Goal: Navigation & Orientation: Find specific page/section

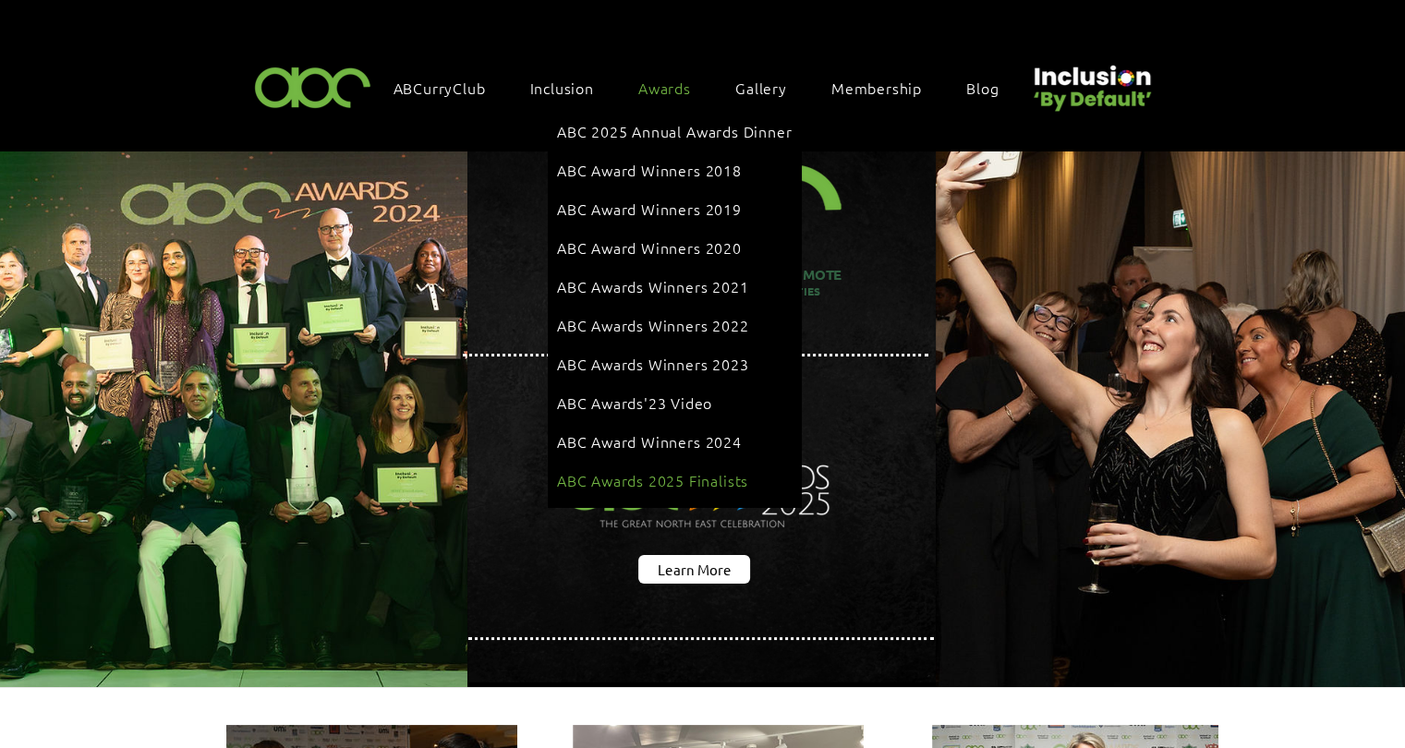
click at [695, 470] on span "ABC Awards 2025 Finalists" at bounding box center [652, 480] width 191 height 20
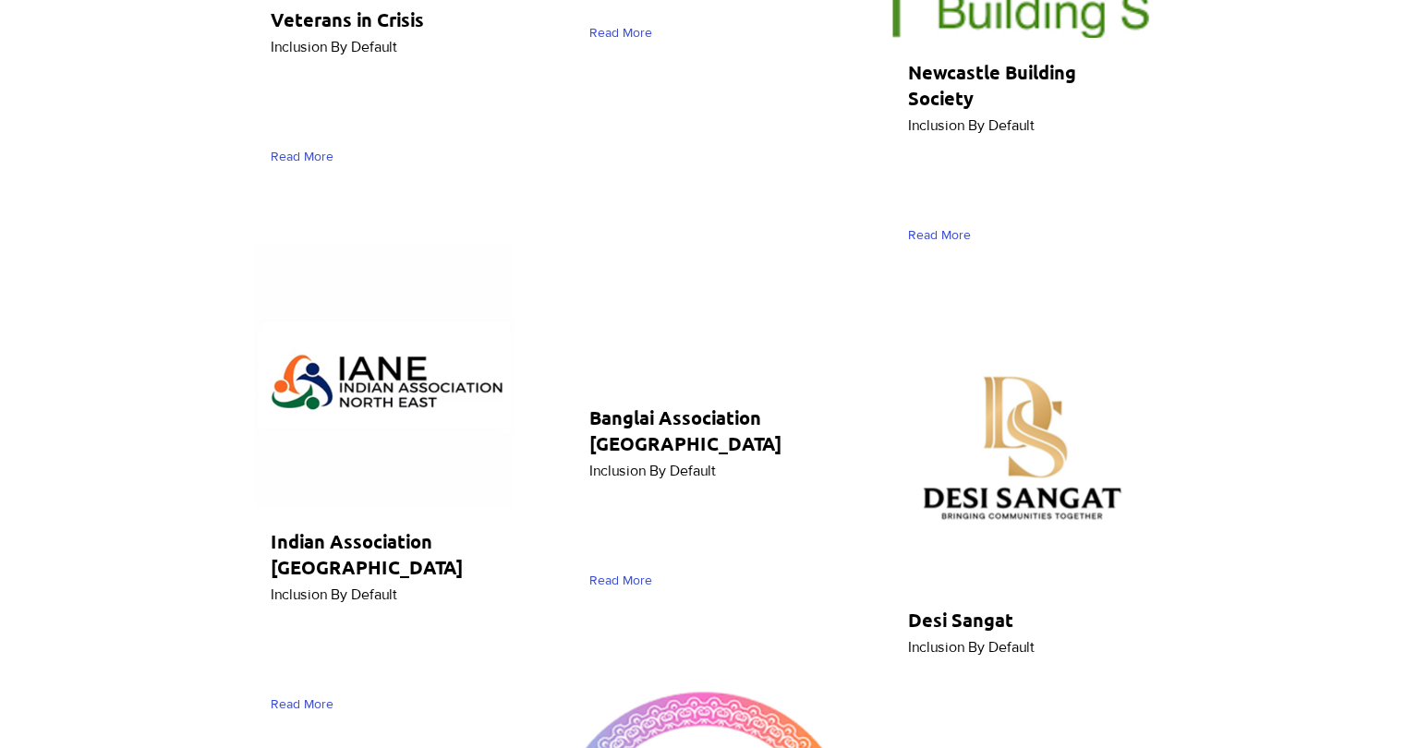
scroll to position [9144, 0]
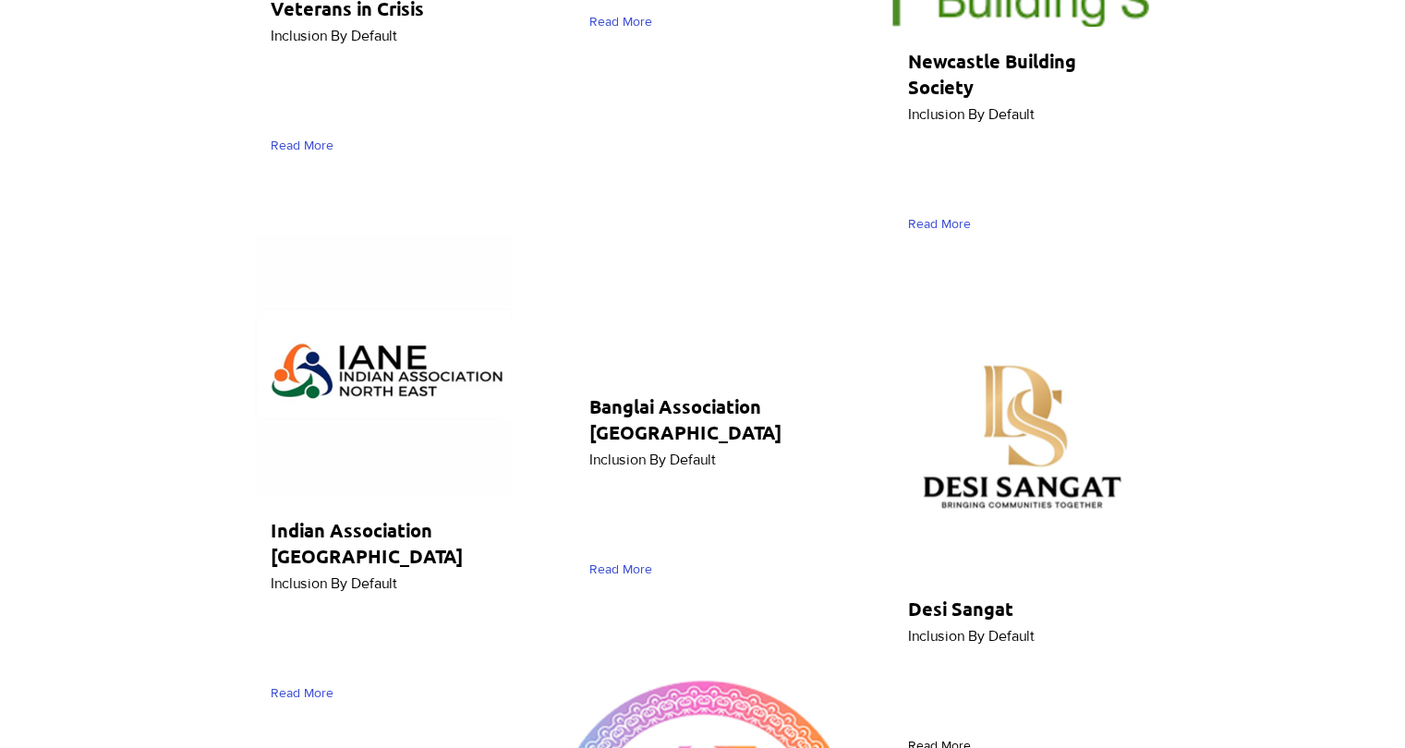
click at [929, 737] on span "Read More" at bounding box center [939, 746] width 63 height 18
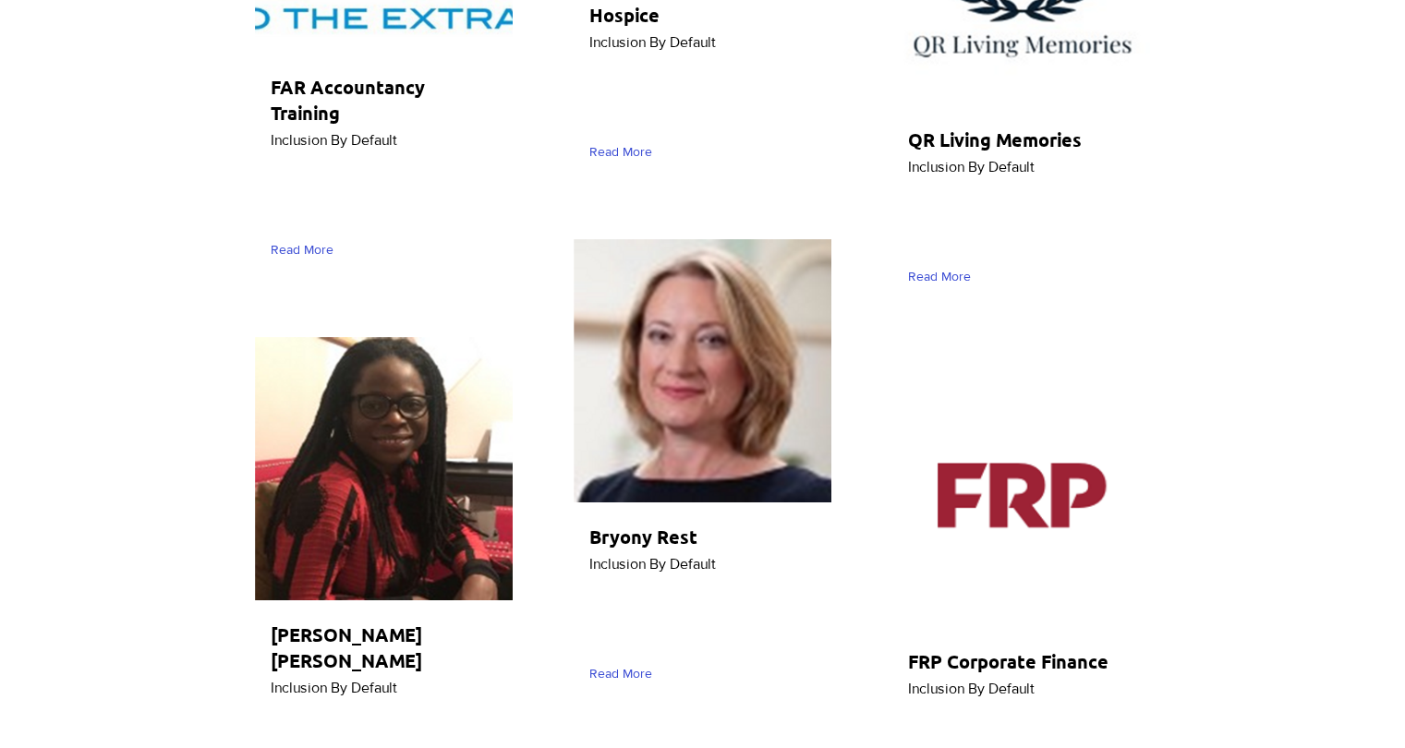
scroll to position [7389, 0]
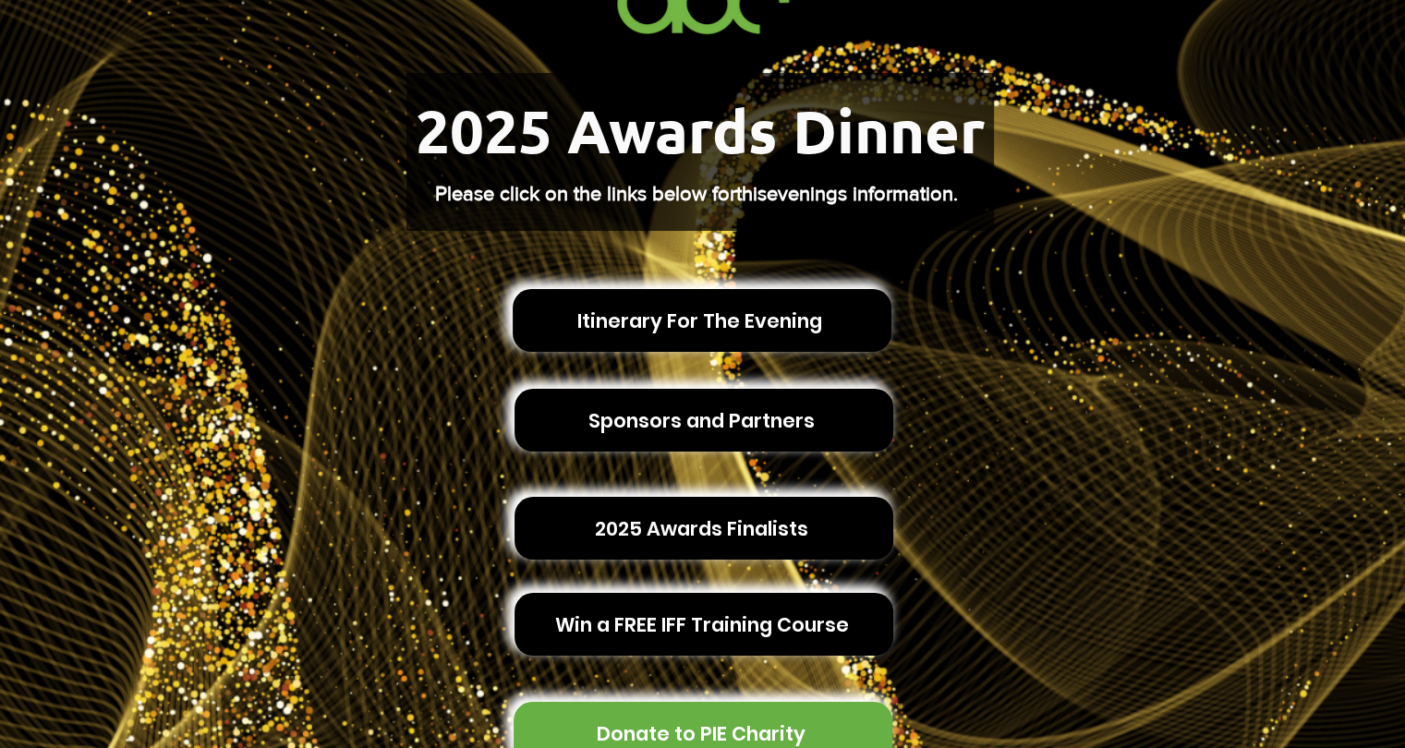
scroll to position [277, 0]
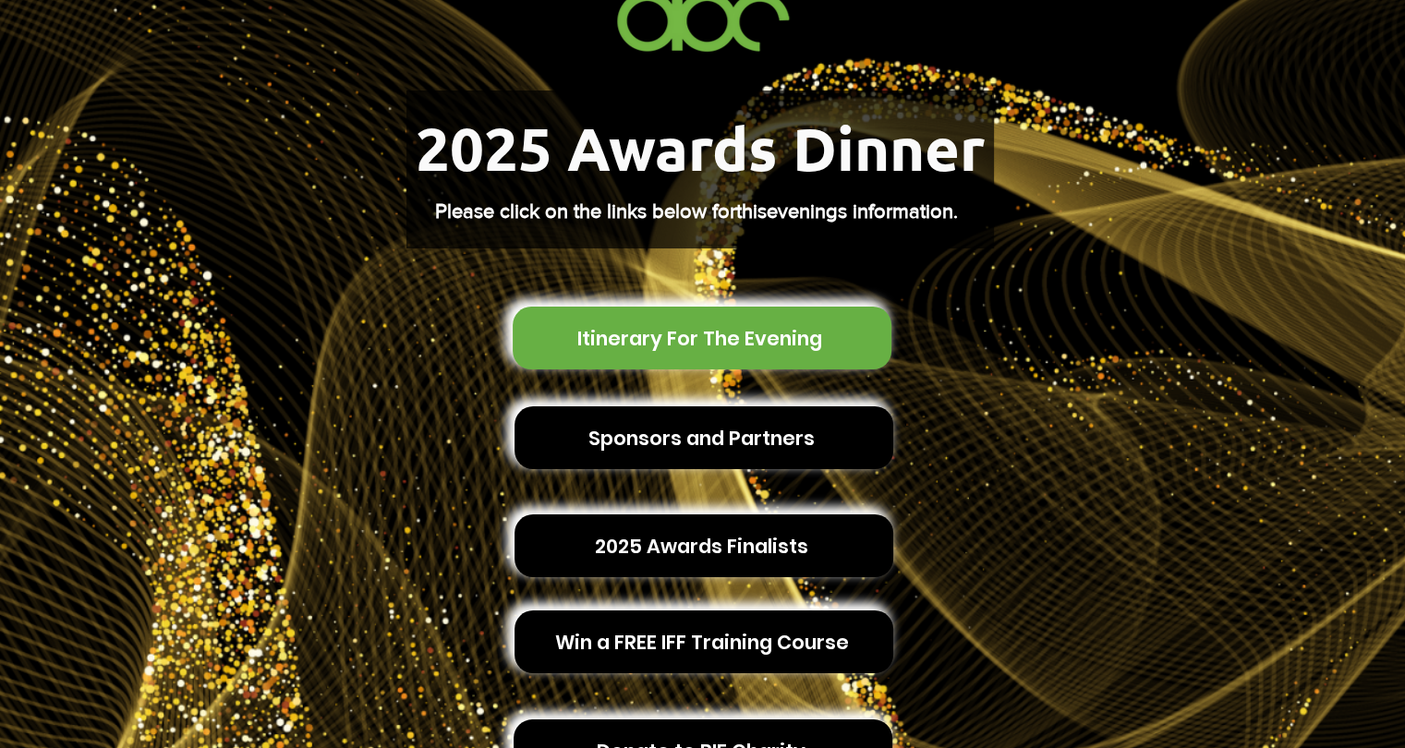
click at [743, 341] on span "Itinerary For The Evening" at bounding box center [702, 338] width 379 height 63
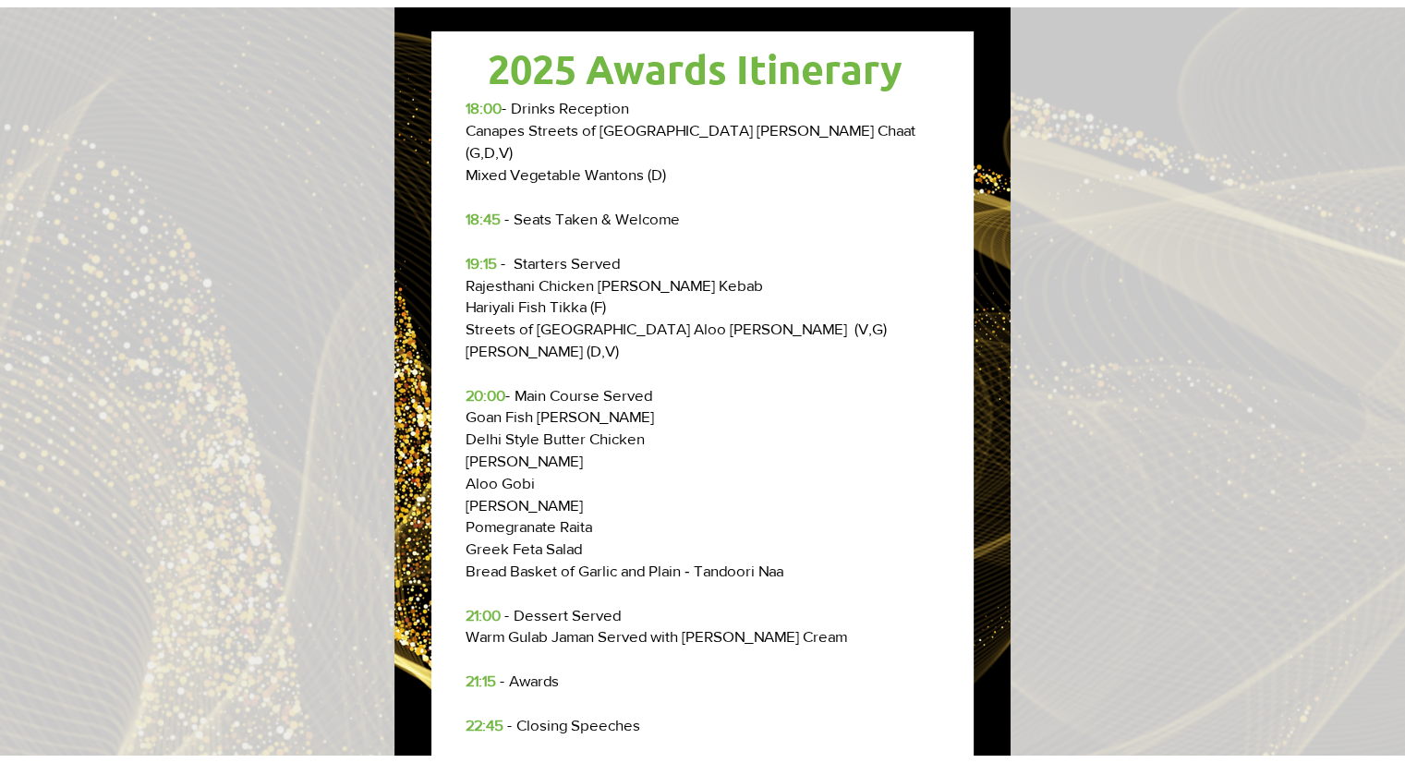
scroll to position [0, 0]
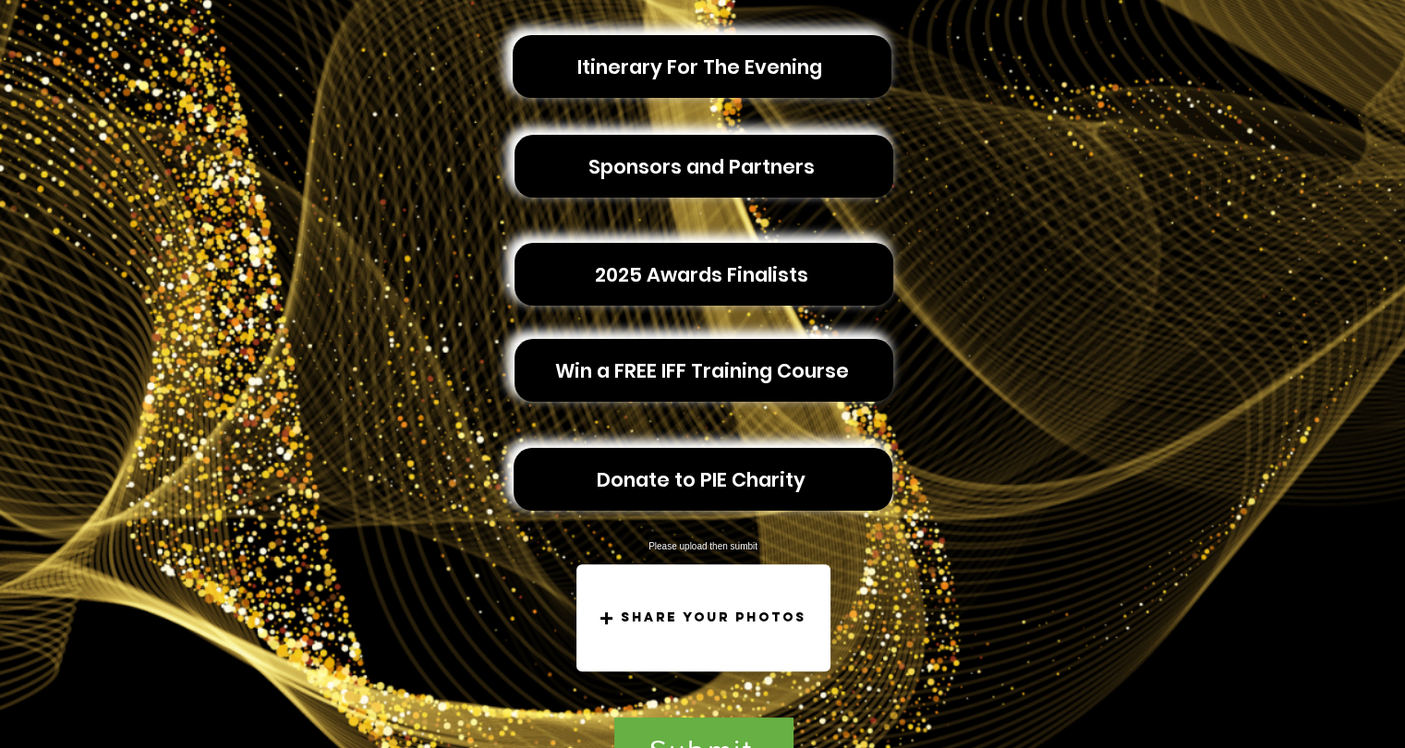
scroll to position [554, 0]
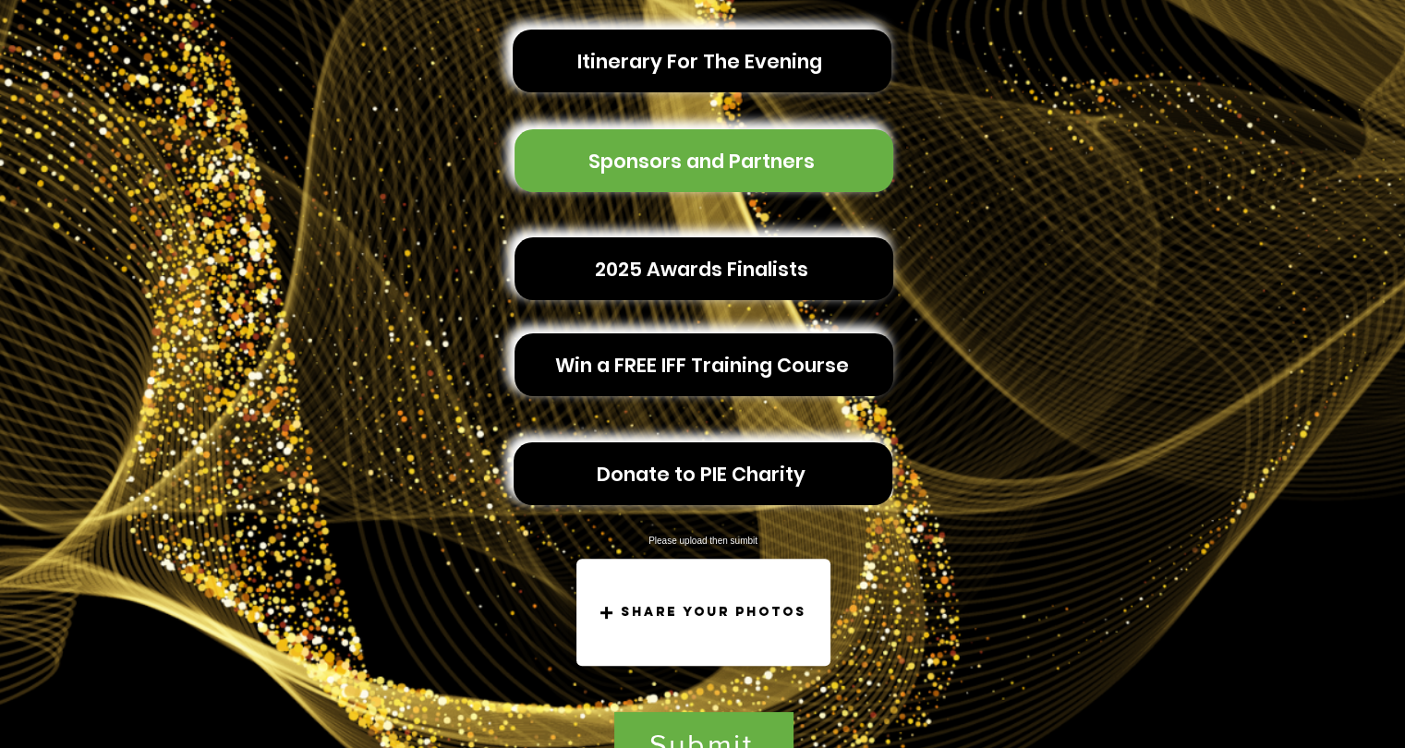
click at [545, 151] on span "Sponsors and Partners" at bounding box center [703, 160] width 379 height 63
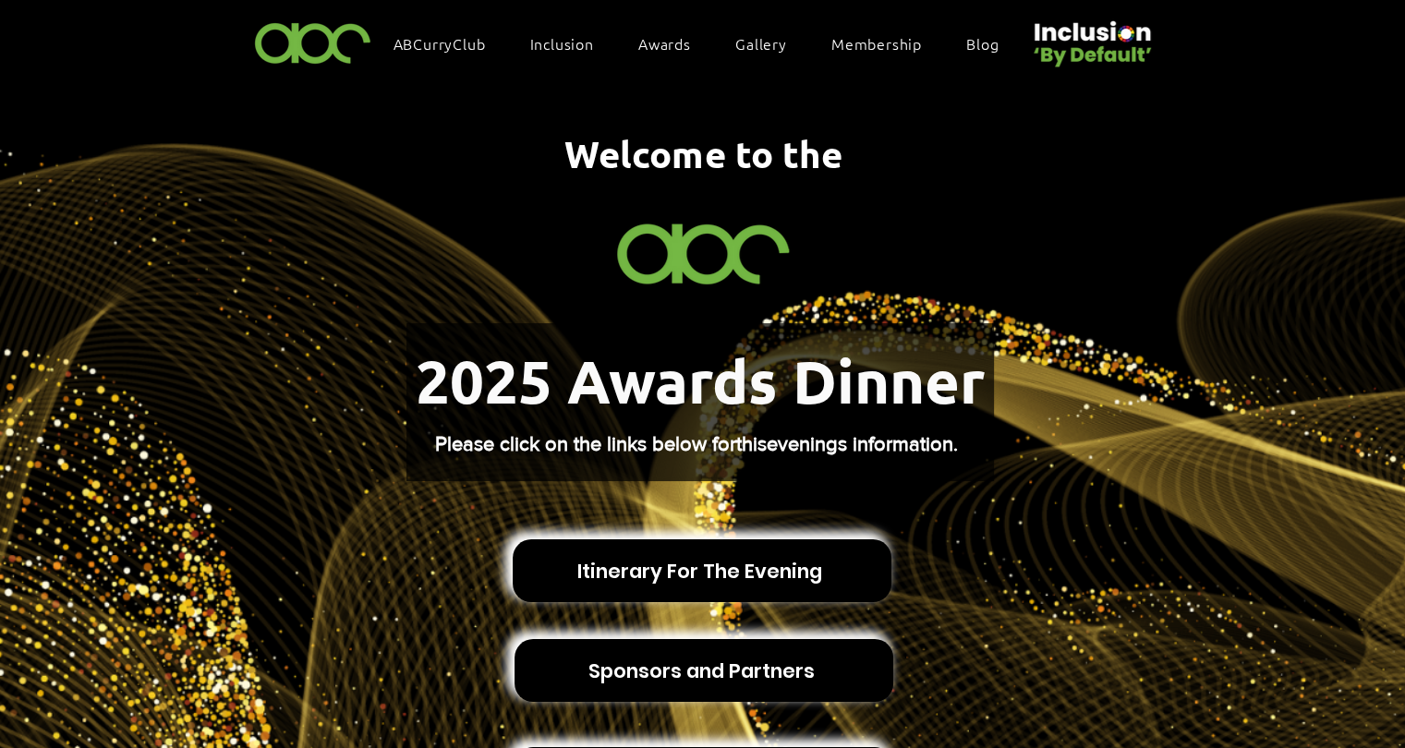
scroll to position [0, 0]
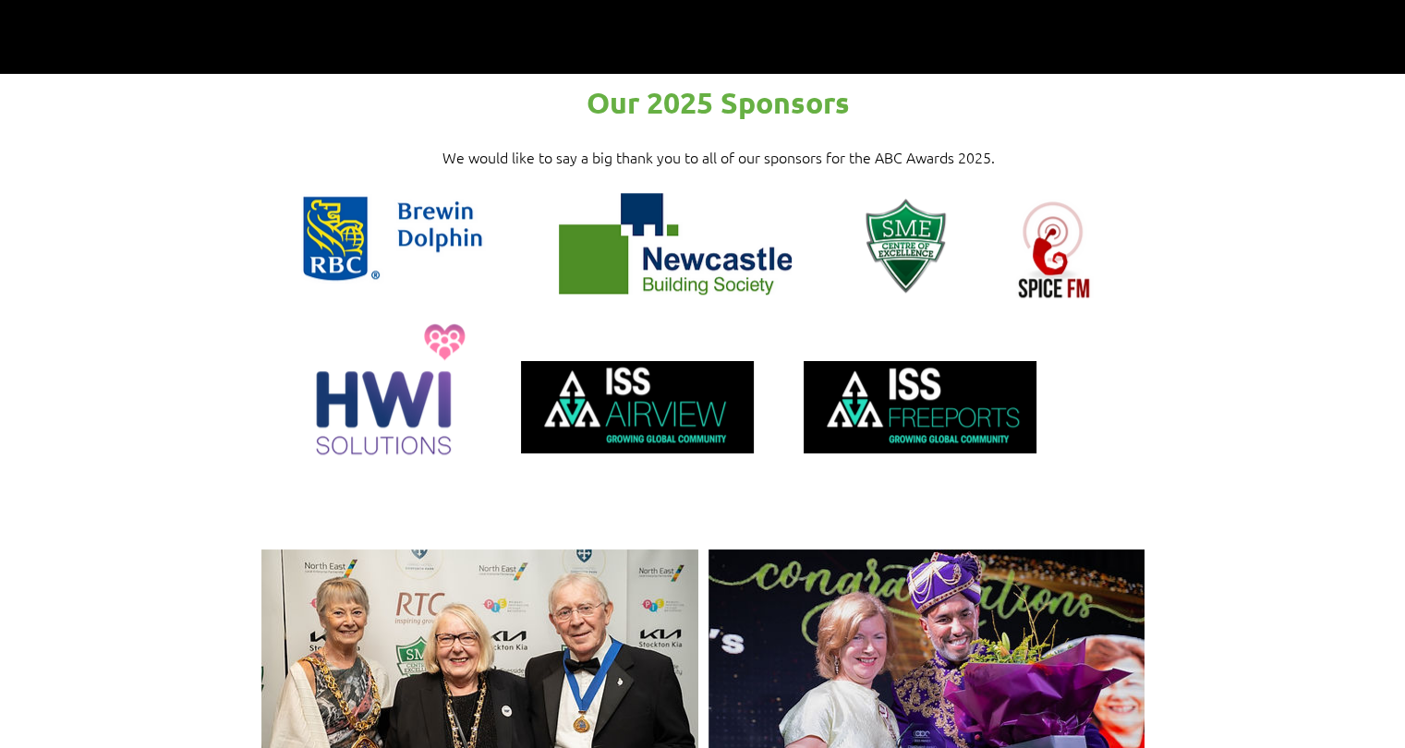
scroll to position [1755, 0]
